Goal: Register for event/course

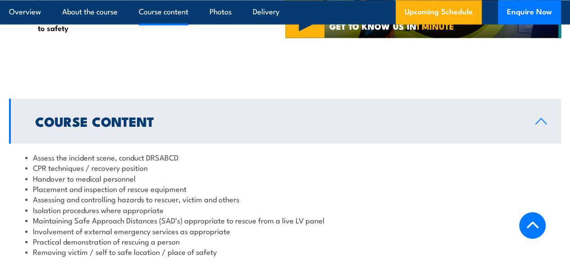
scroll to position [901, 0]
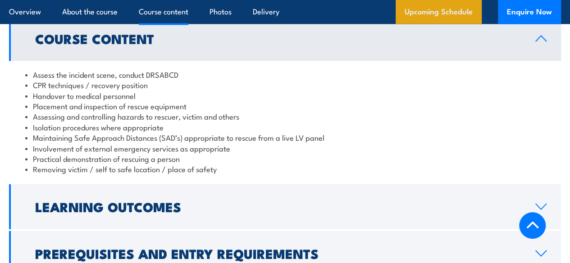
click at [471, 7] on link "Upcoming Schedule" at bounding box center [438, 12] width 86 height 24
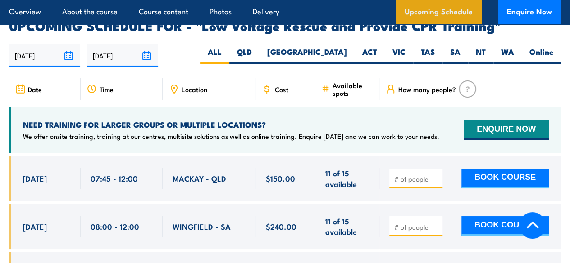
scroll to position [1562, 0]
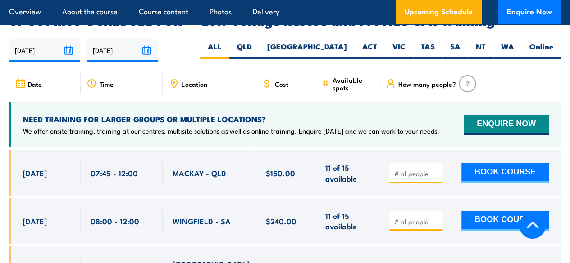
click at [225, 73] on div "Location" at bounding box center [209, 84] width 93 height 22
click at [198, 80] on span "Location" at bounding box center [195, 84] width 26 height 8
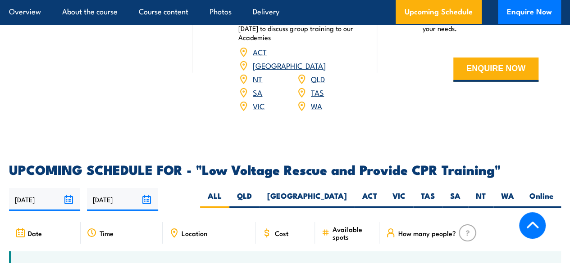
scroll to position [1427, 0]
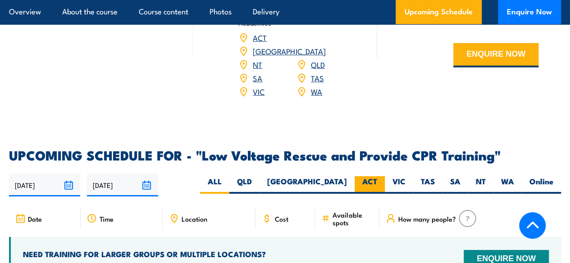
click at [369, 177] on label "ACT" at bounding box center [369, 186] width 30 height 18
click at [377, 177] on input "ACT" at bounding box center [380, 180] width 6 height 6
radio input "true"
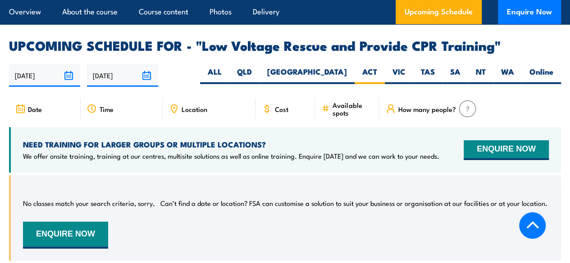
scroll to position [1517, 0]
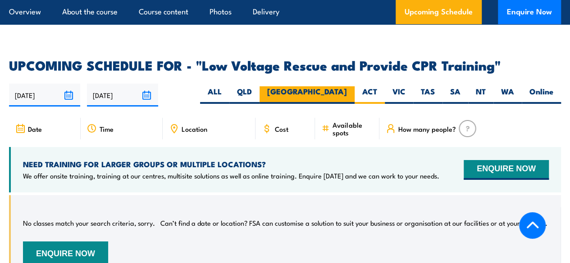
click at [348, 86] on label "[GEOGRAPHIC_DATA]" at bounding box center [306, 95] width 95 height 18
click at [348, 86] on input "[GEOGRAPHIC_DATA]" at bounding box center [350, 89] width 6 height 6
radio input "true"
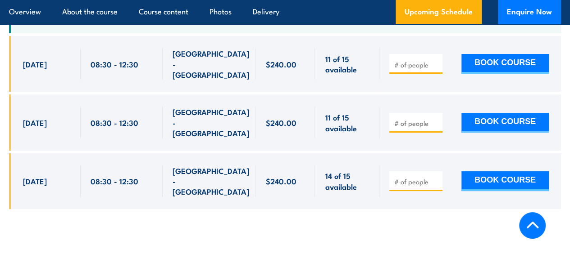
scroll to position [1697, 0]
